Goal: Task Accomplishment & Management: Manage account settings

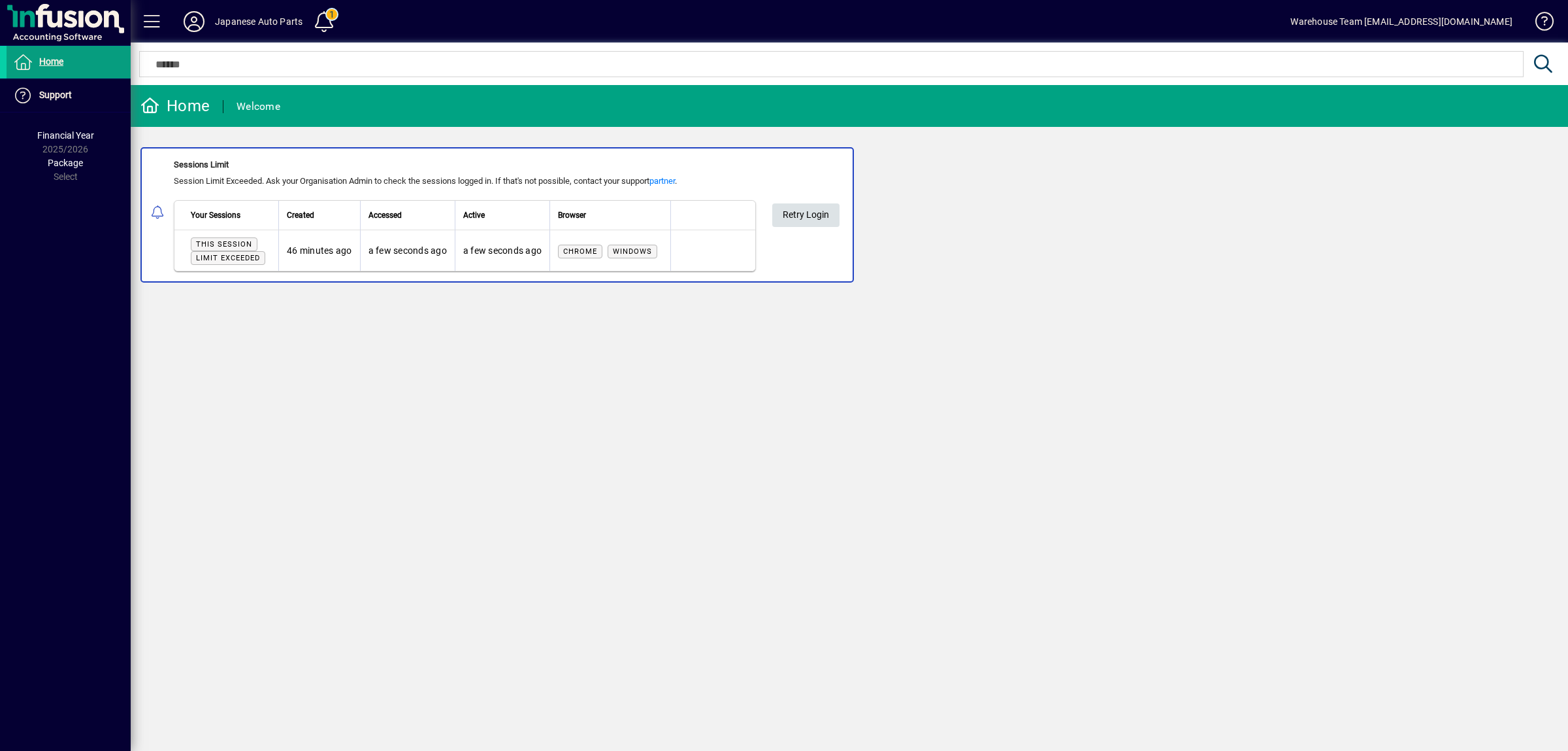
click at [800, 208] on span "Retry Login" at bounding box center [805, 215] width 46 height 22
